Goal: Obtain resource: Obtain resource

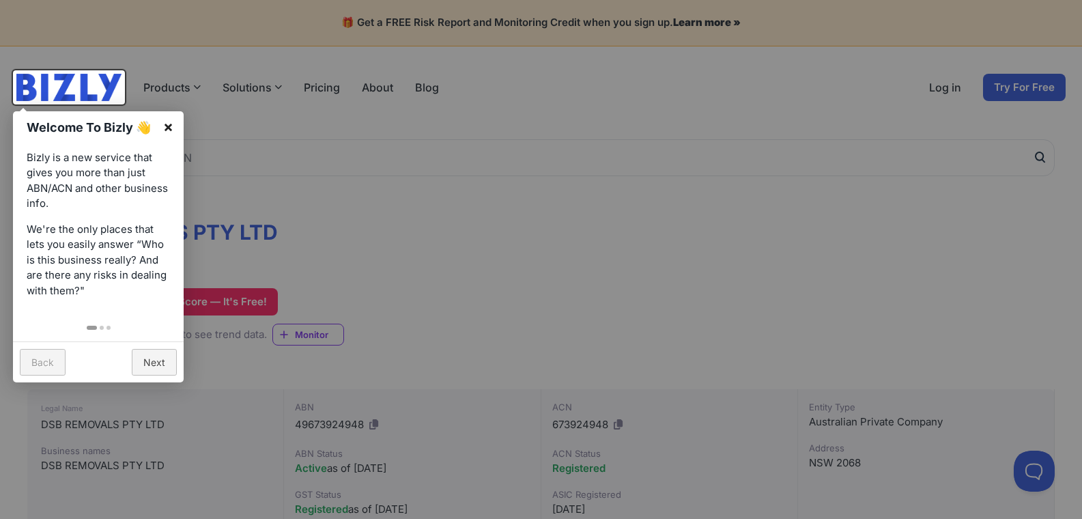
click at [169, 124] on link "×" at bounding box center [168, 126] width 31 height 31
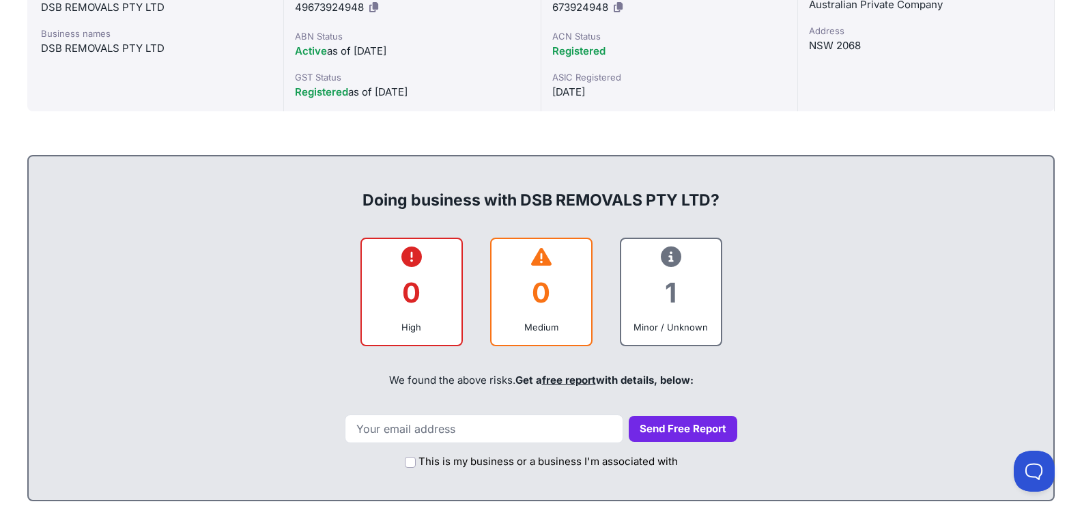
scroll to position [393, 0]
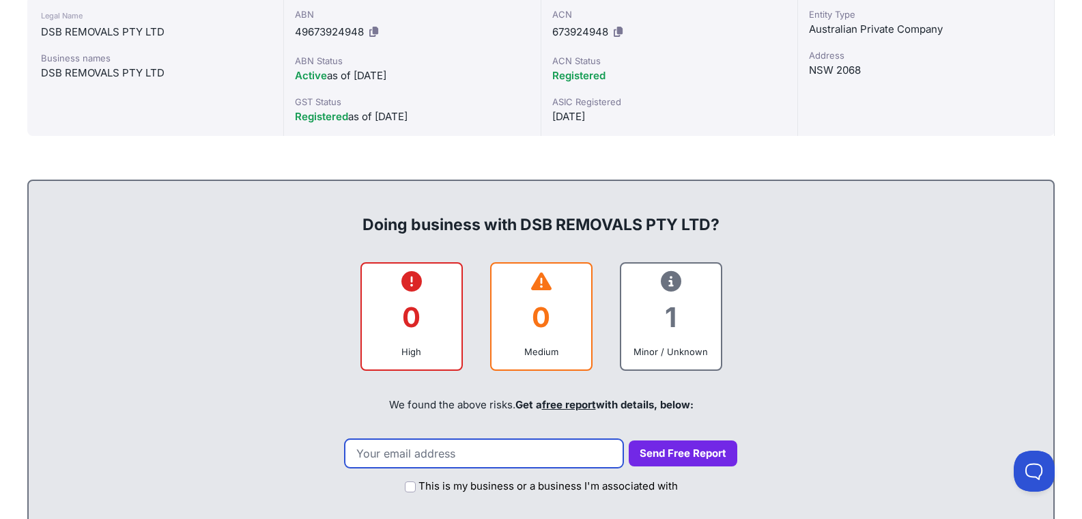
click at [514, 460] on input "email" at bounding box center [484, 453] width 279 height 29
type input "[EMAIL_ADDRESS][DOMAIN_NAME]"
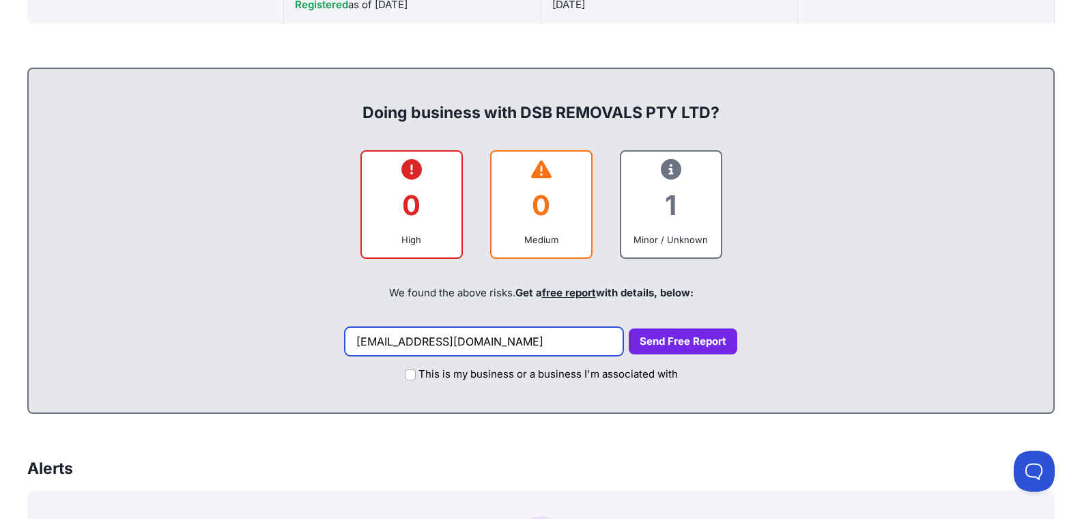
scroll to position [506, 0]
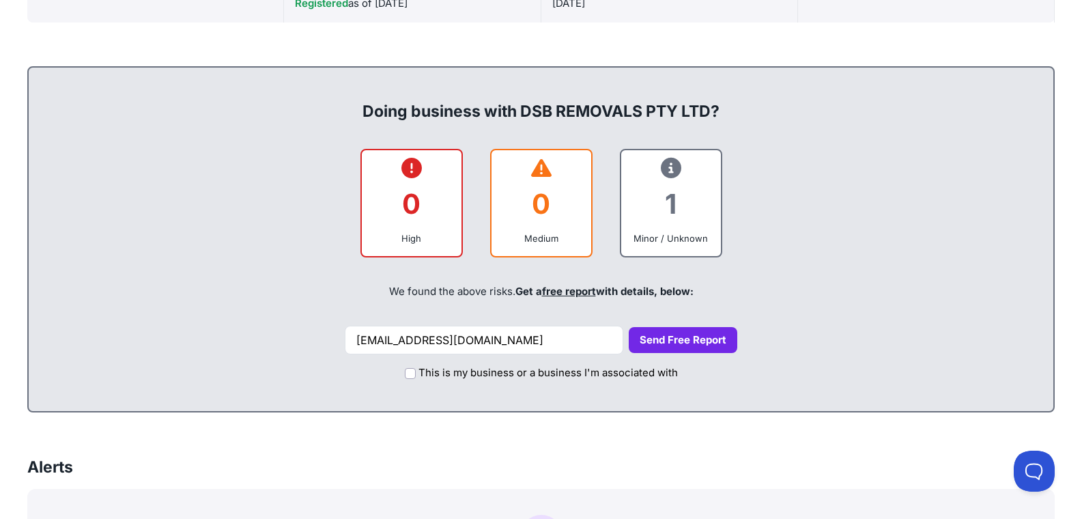
click at [665, 343] on button "Send Free Report" at bounding box center [683, 340] width 109 height 27
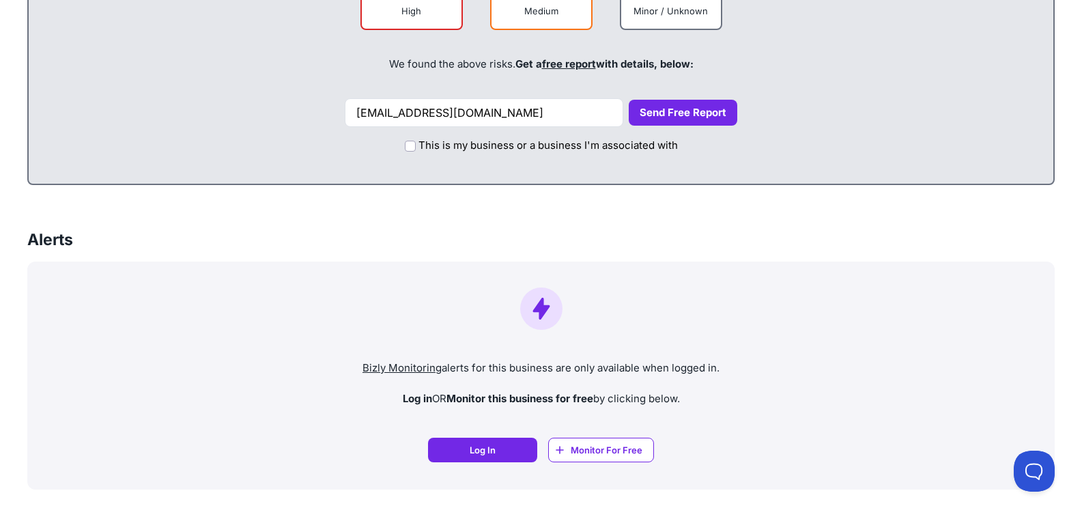
scroll to position [738, 0]
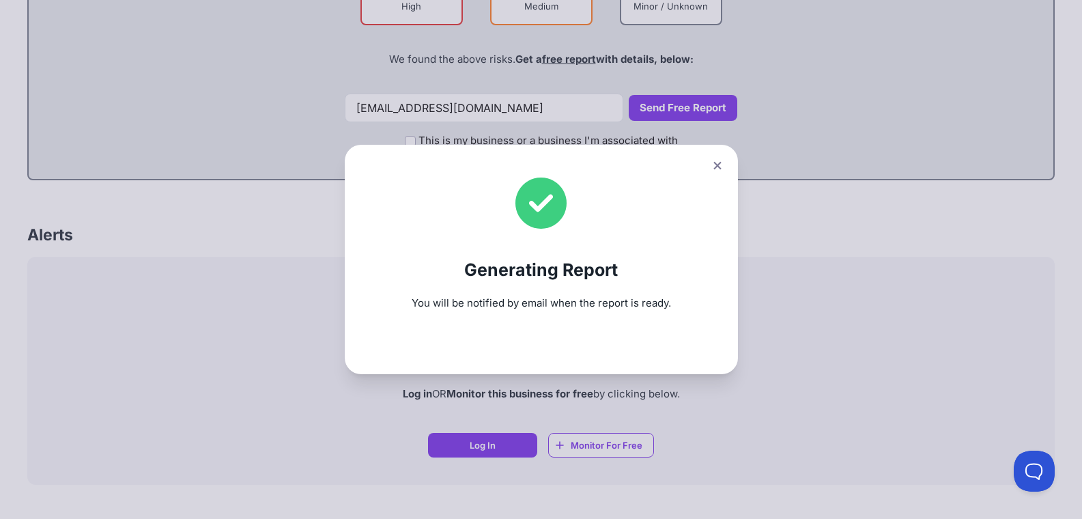
click at [721, 162] on icon at bounding box center [718, 165] width 8 height 9
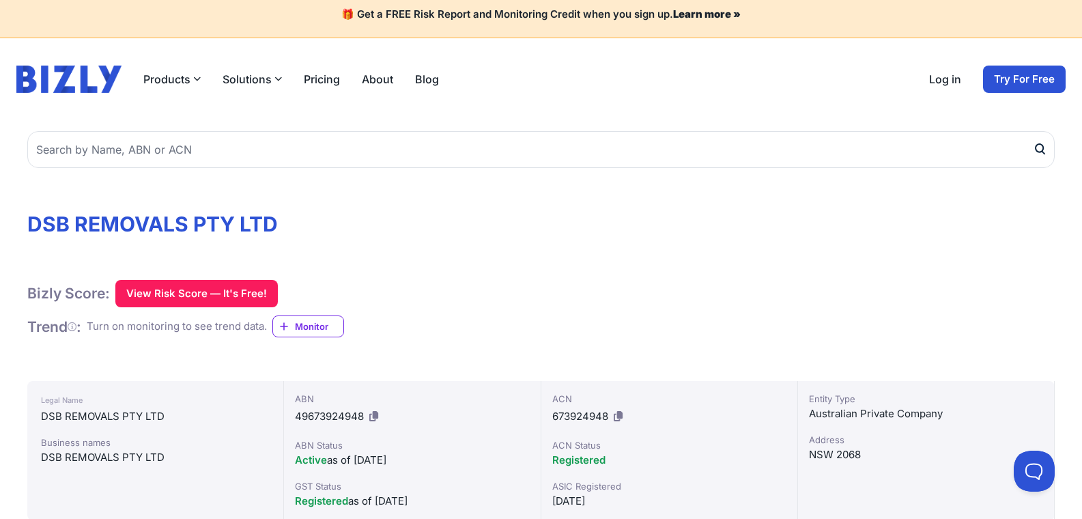
scroll to position [0, 0]
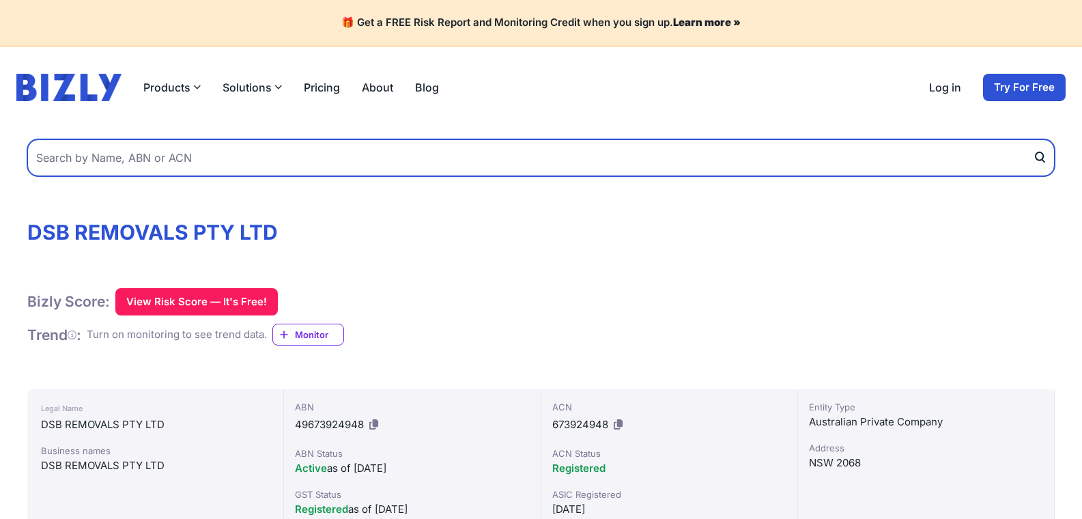
click at [139, 160] on input "text" at bounding box center [541, 157] width 1028 height 37
type input "tav removals"
click at [1033, 139] on button "submit" at bounding box center [1044, 157] width 22 height 37
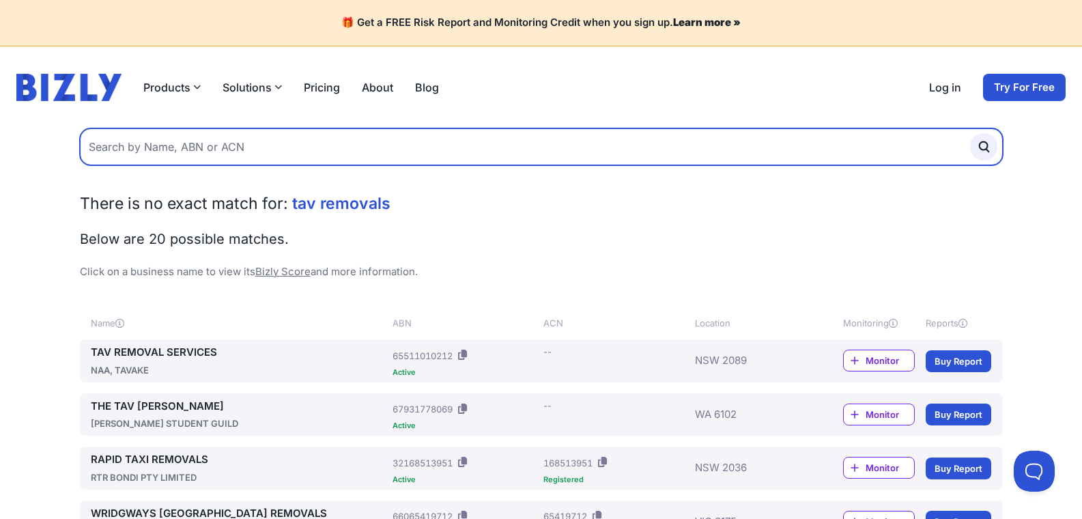
click at [155, 145] on input "text" at bounding box center [541, 146] width 923 height 37
paste input "65 511 010 212"
type input "65 511 010 212"
click at [970, 133] on button "submit" at bounding box center [983, 146] width 27 height 27
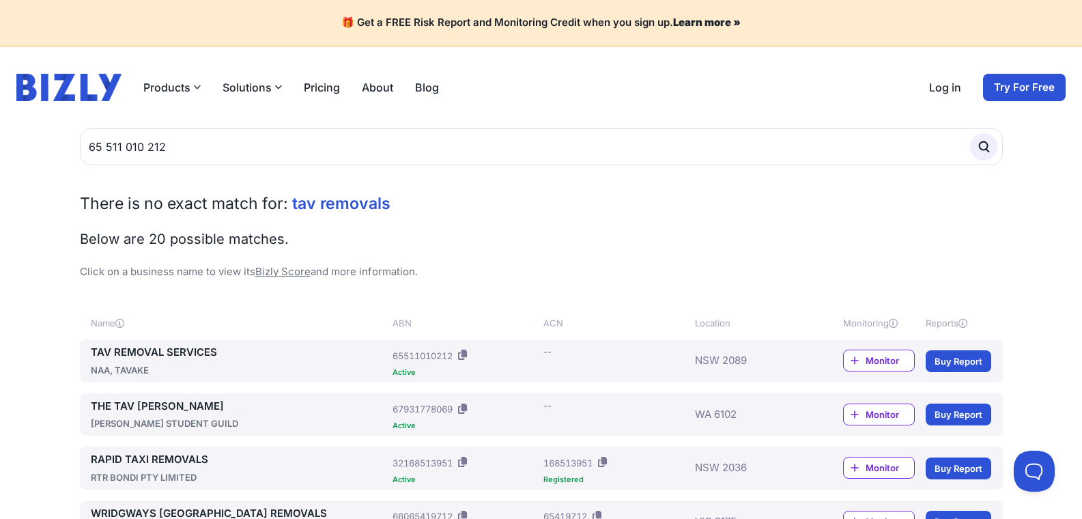
click at [115, 352] on link "TAV REMOVAL SERVICES" at bounding box center [239, 353] width 297 height 16
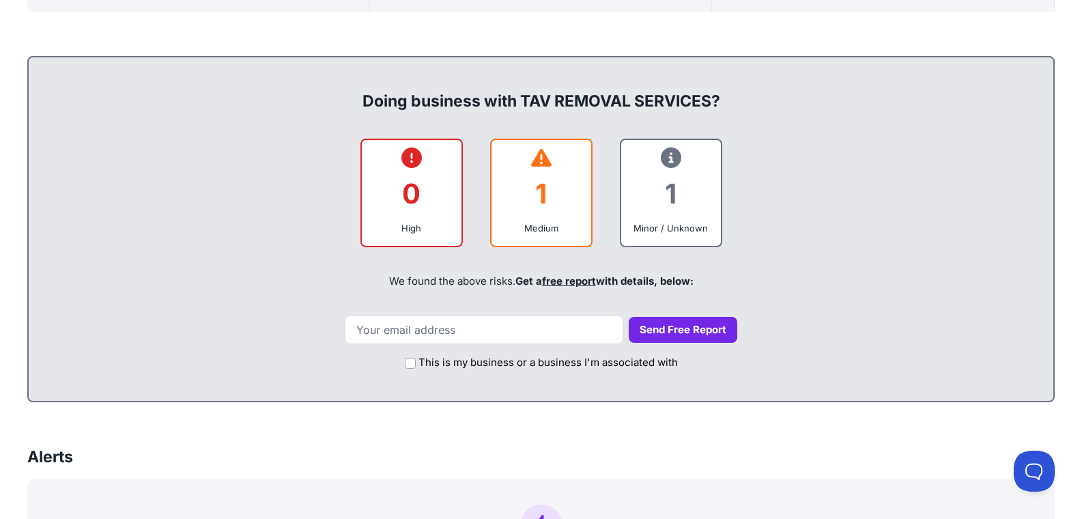
scroll to position [534, 0]
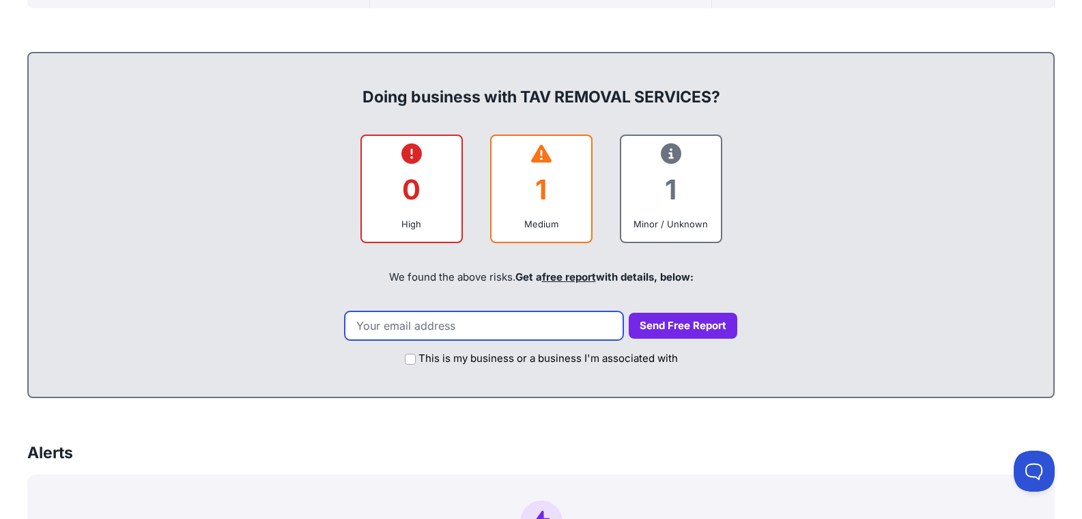
click at [464, 323] on input "email" at bounding box center [484, 325] width 279 height 29
type input "[EMAIL_ADDRESS][DOMAIN_NAME]"
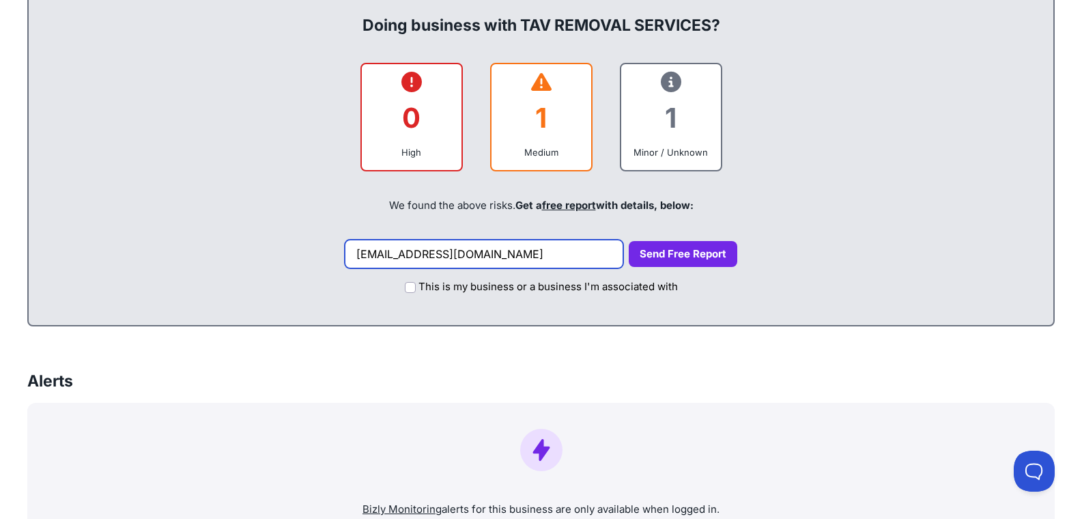
scroll to position [664, 0]
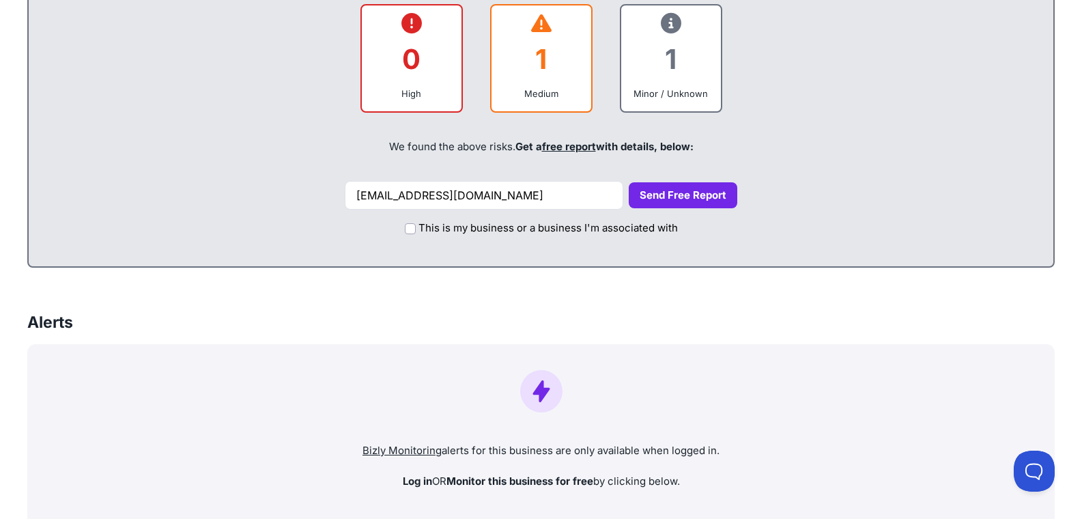
click at [666, 201] on button "Send Free Report" at bounding box center [683, 195] width 109 height 27
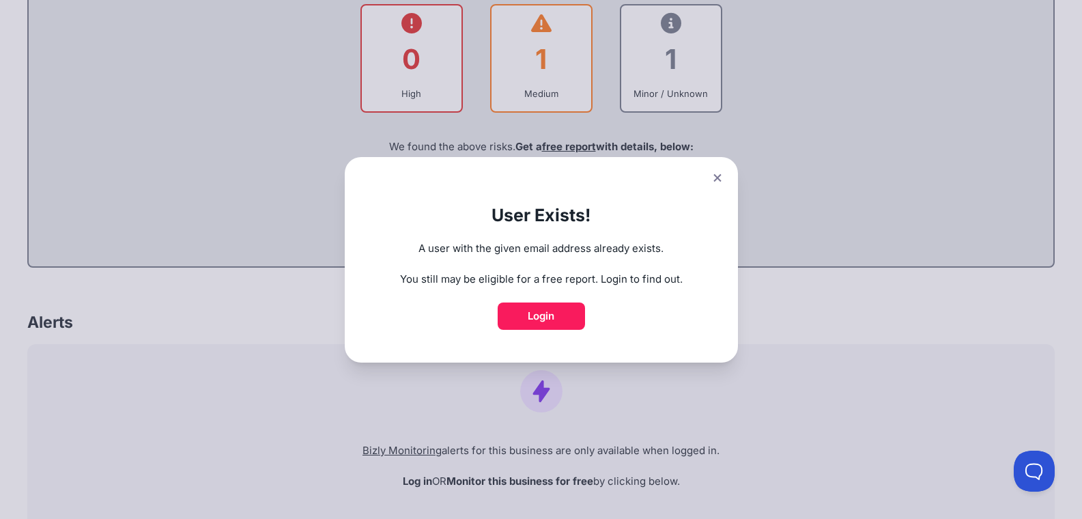
click at [721, 178] on icon at bounding box center [718, 177] width 8 height 8
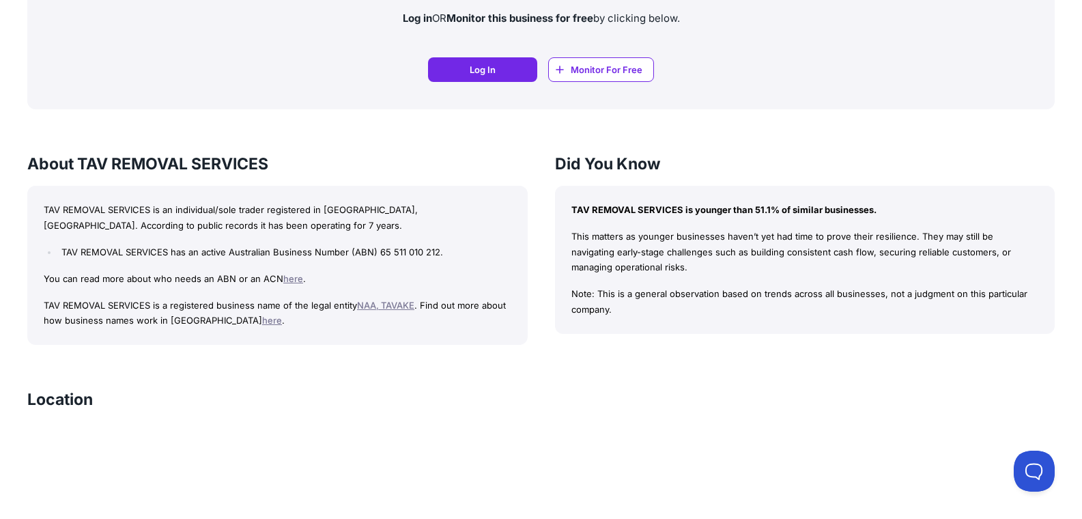
scroll to position [1133, 0]
